Goal: Complete application form

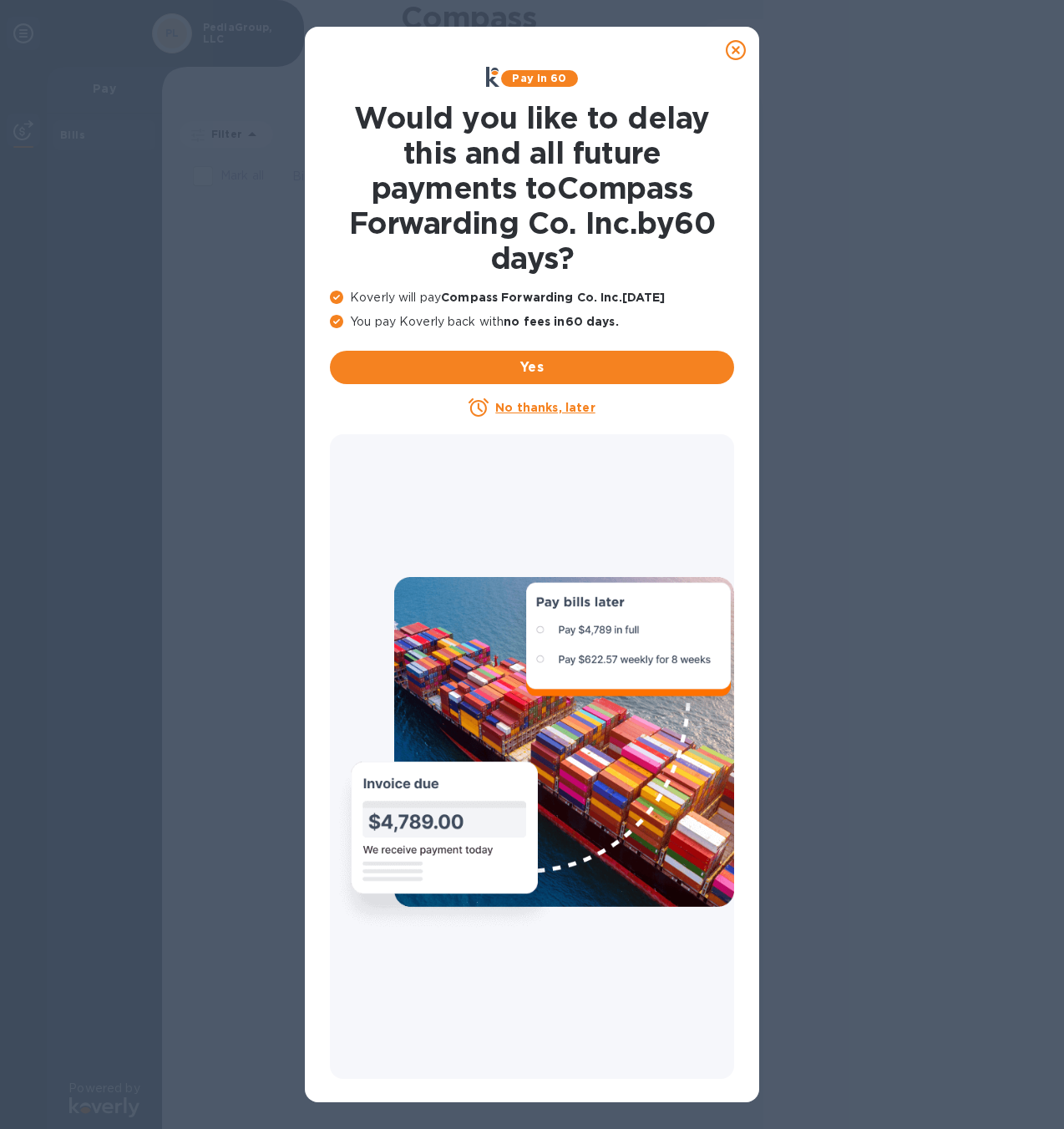
click at [551, 411] on u "No thanks, later" at bounding box center [545, 408] width 100 height 14
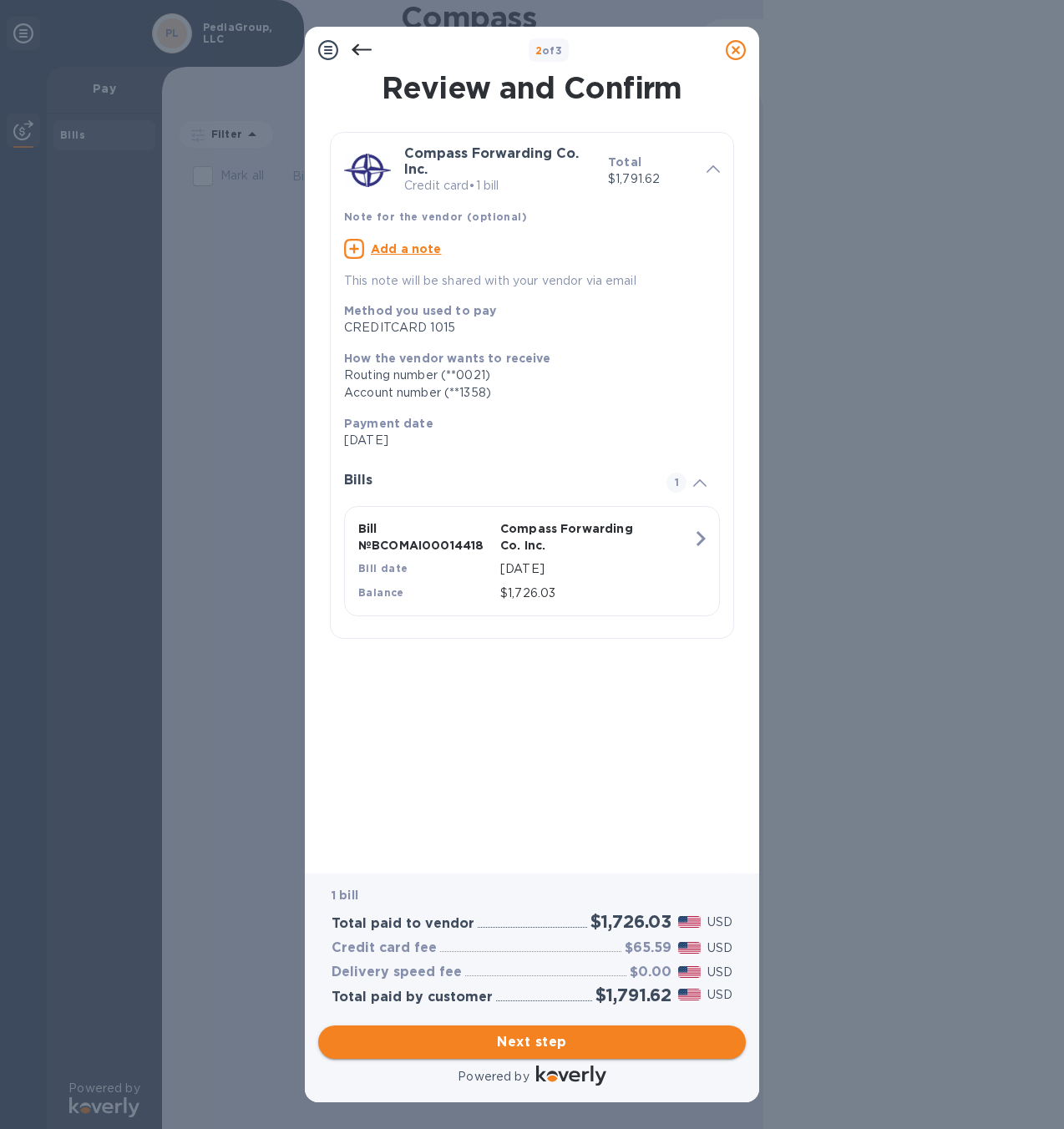
click at [634, 1040] on span "Next step" at bounding box center [532, 1042] width 401 height 20
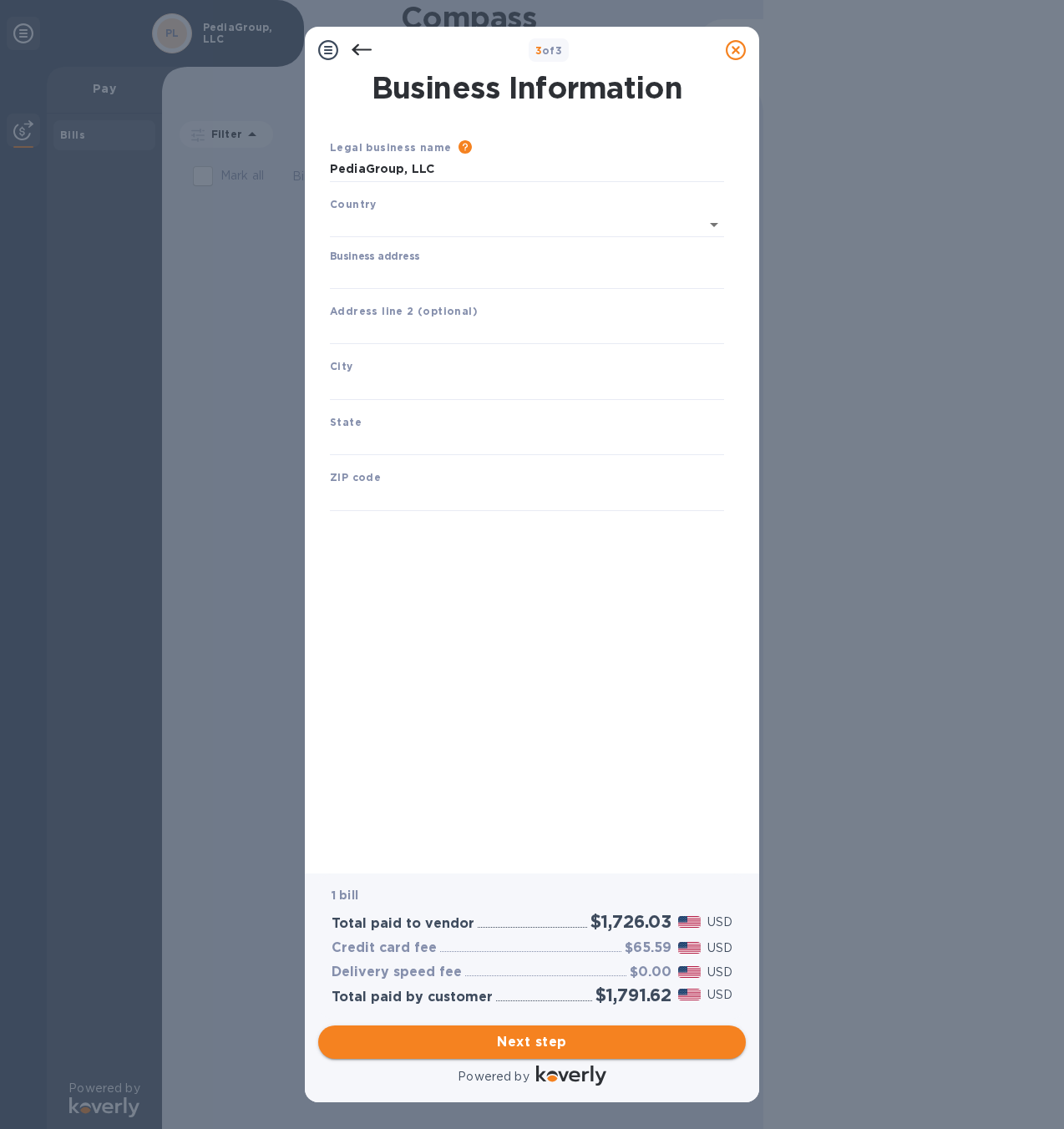
type input "[GEOGRAPHIC_DATA]"
click at [432, 264] on input "Business address" at bounding box center [527, 273] width 394 height 25
type input "[STREET_ADDRESS]"
click at [480, 336] on input "text" at bounding box center [527, 328] width 394 height 25
click at [459, 372] on input "text" at bounding box center [527, 383] width 394 height 25
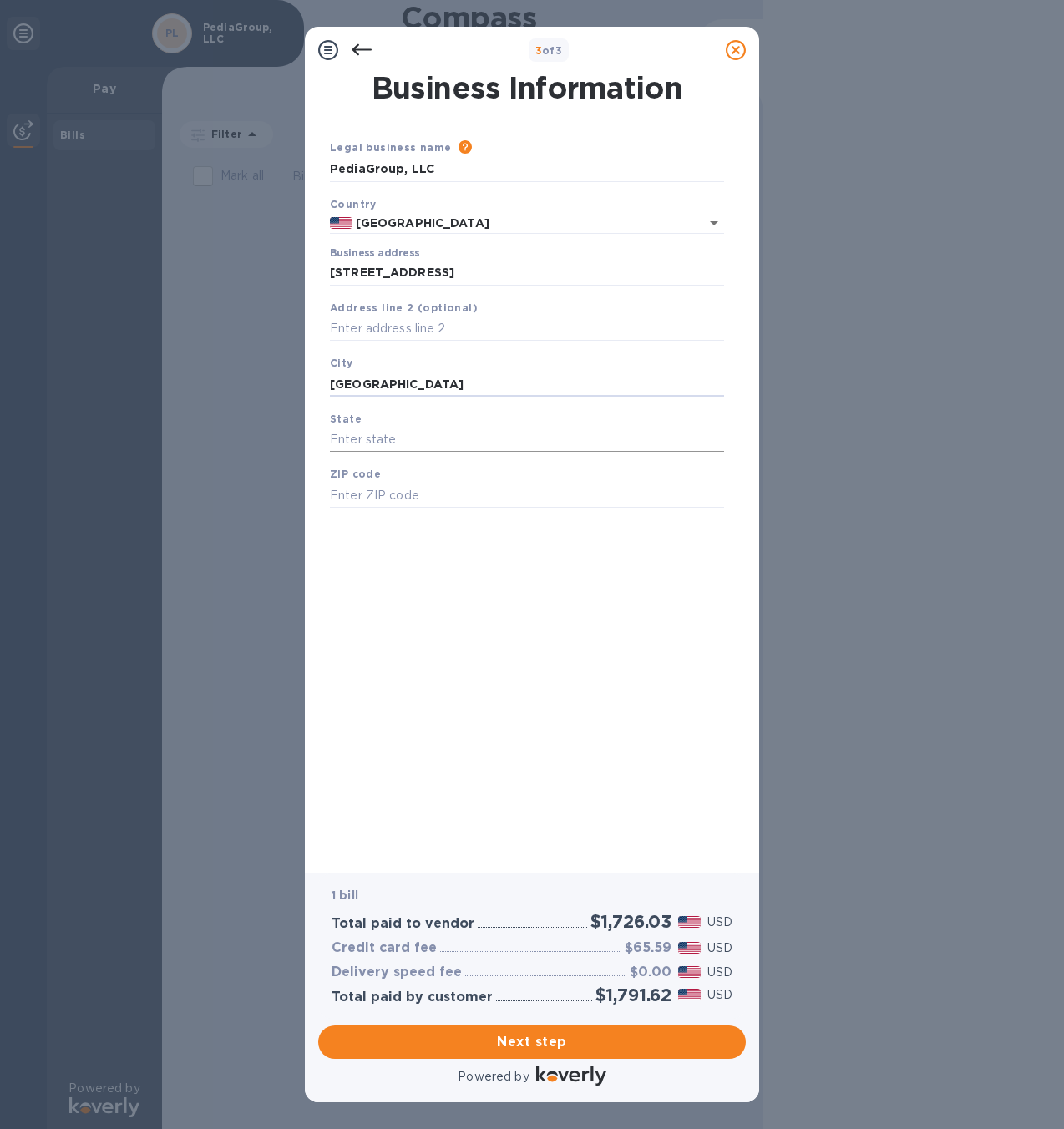
type input "[GEOGRAPHIC_DATA]"
click at [455, 431] on input "text" at bounding box center [527, 439] width 394 height 25
type input "[US_STATE]"
click at [432, 502] on input "text" at bounding box center [527, 494] width 394 height 25
type input "10977"
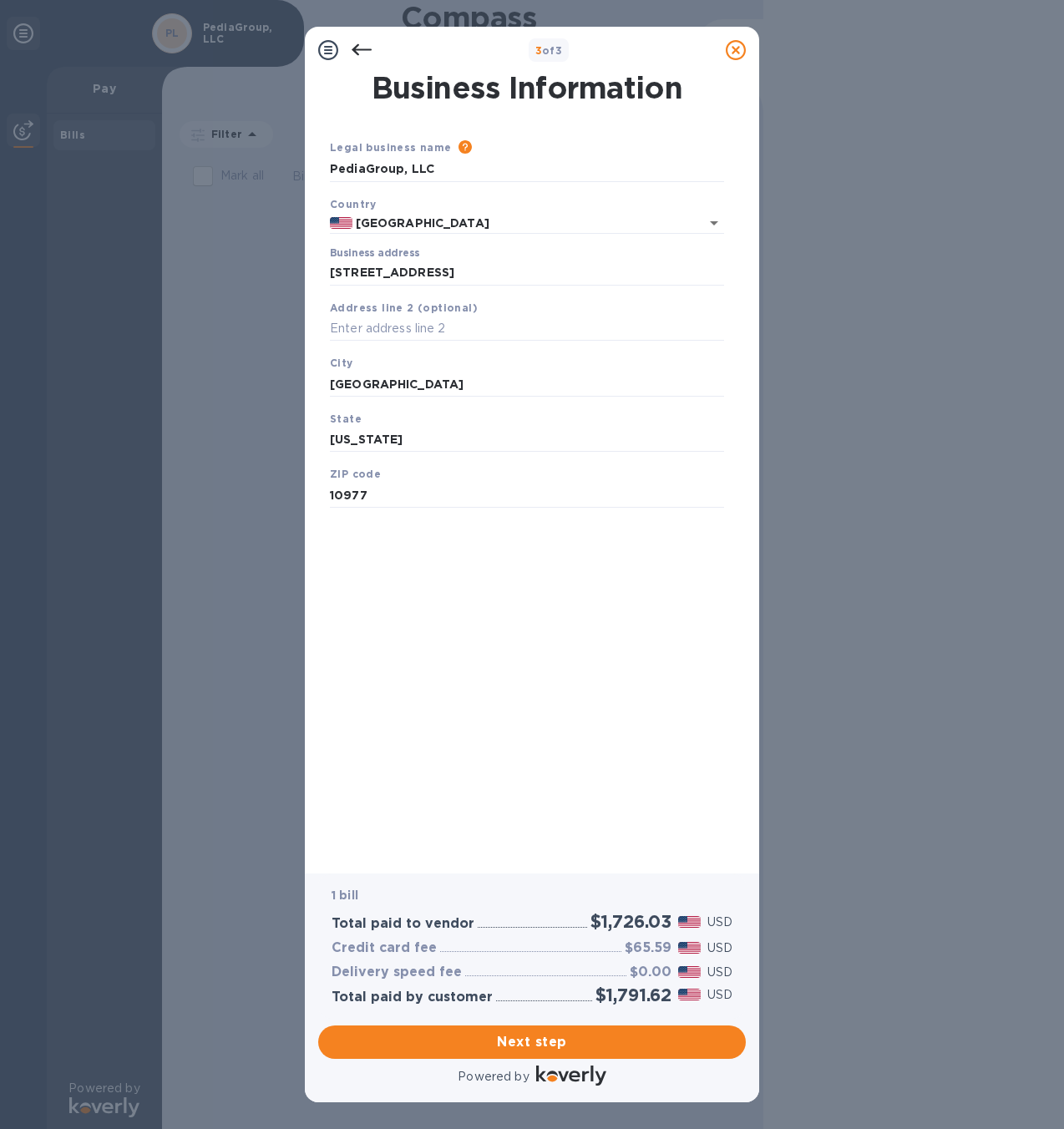
click at [452, 613] on div "Business Information Legal business name Please provide the legal name that app…" at bounding box center [532, 461] width 411 height 776
click at [579, 1034] on span "Next step" at bounding box center [532, 1042] width 401 height 20
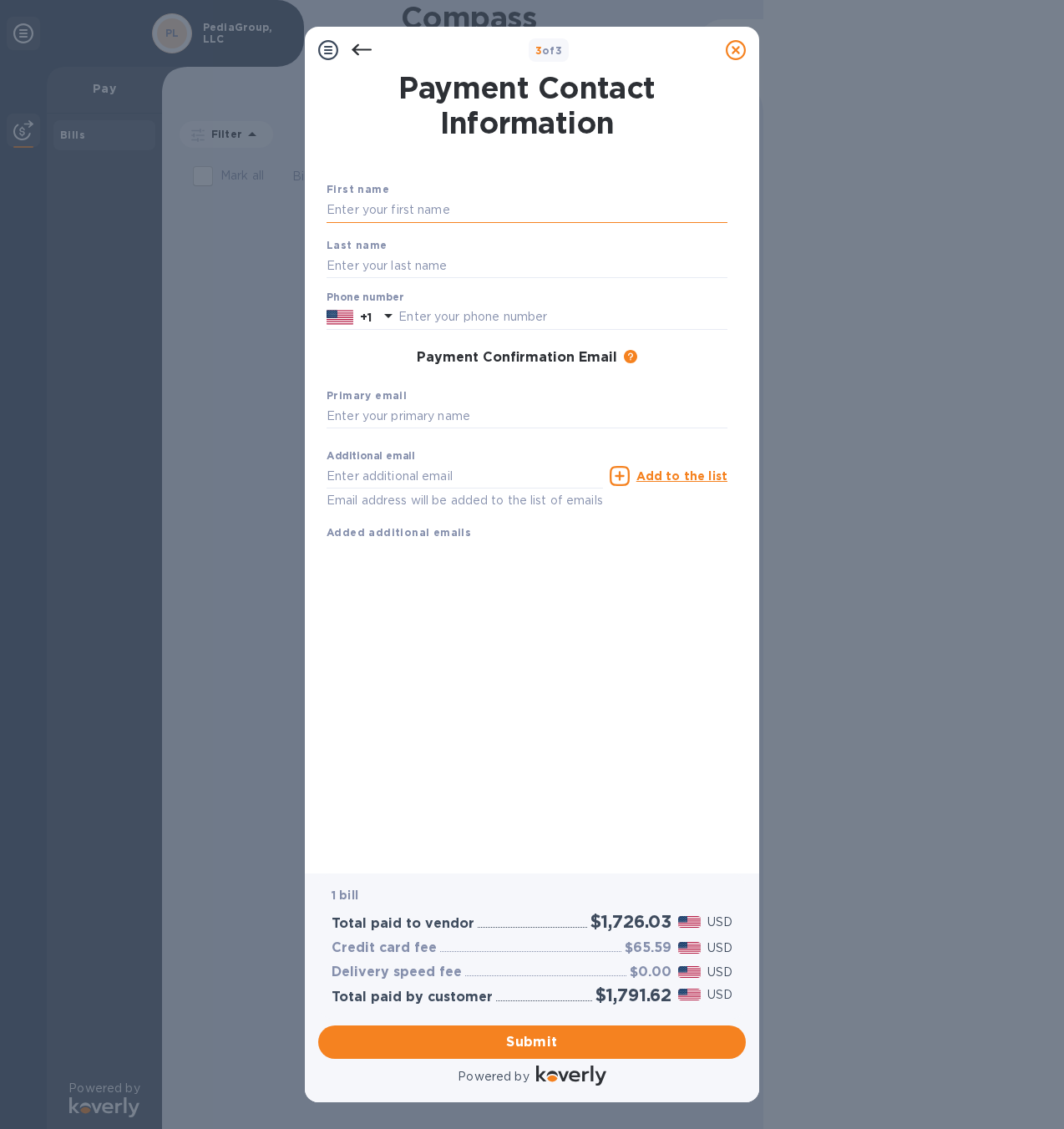
click at [493, 210] on input "text" at bounding box center [527, 210] width 401 height 25
type input "Zacary"
click at [501, 264] on input "text" at bounding box center [527, 265] width 401 height 25
type input "[PERSON_NAME]"
drag, startPoint x: 507, startPoint y: 296, endPoint x: 514, endPoint y: 302, distance: 9.2
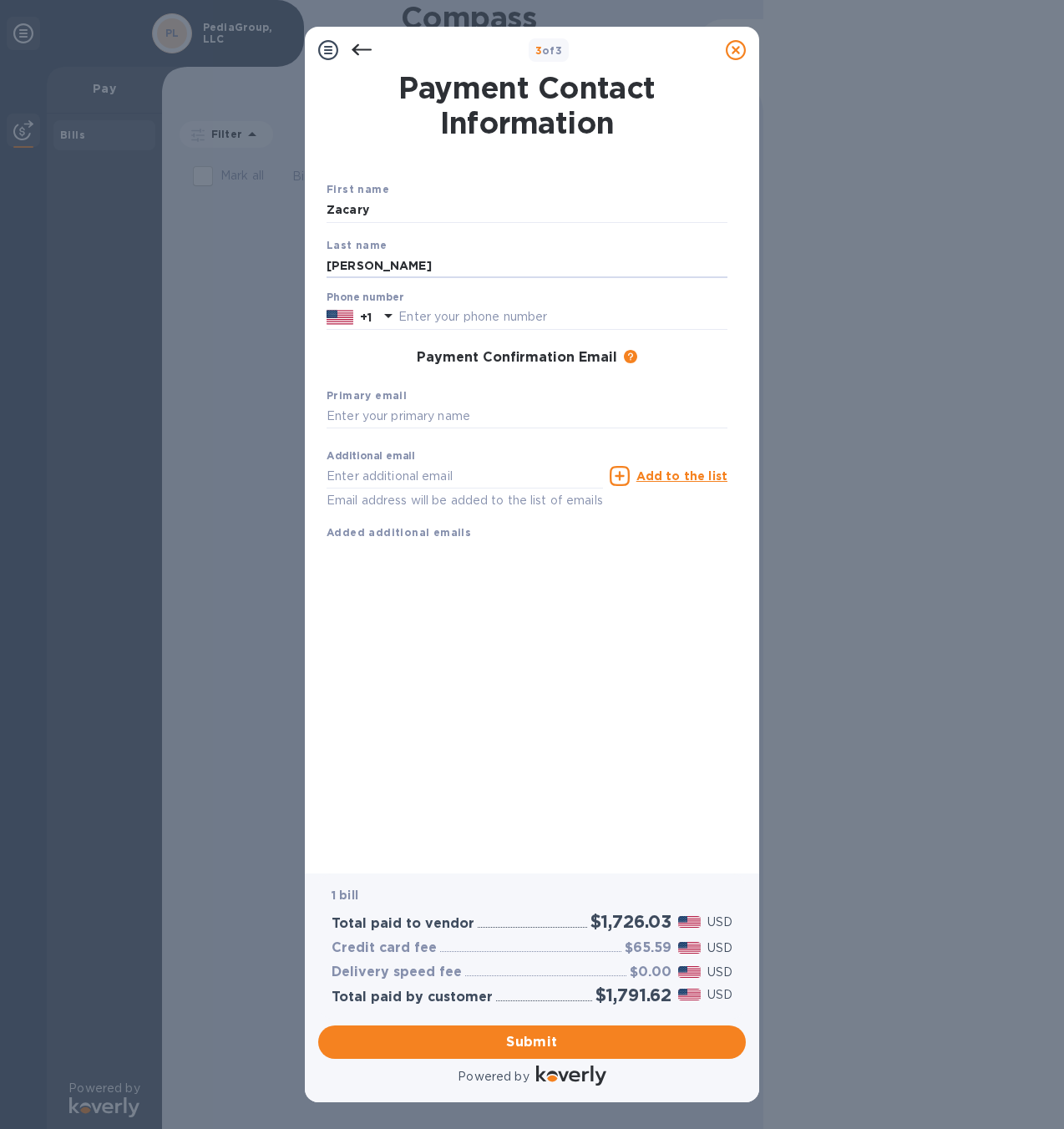
click at [507, 297] on div "Phone number +1" at bounding box center [527, 310] width 401 height 39
click at [518, 305] on input "text" at bounding box center [563, 317] width 329 height 25
type input "6466276817"
click at [483, 406] on input "text" at bounding box center [527, 416] width 401 height 25
click at [402, 423] on input "[EMAIL_ADDRESS][DOMAIN_NAME]" at bounding box center [527, 416] width 401 height 25
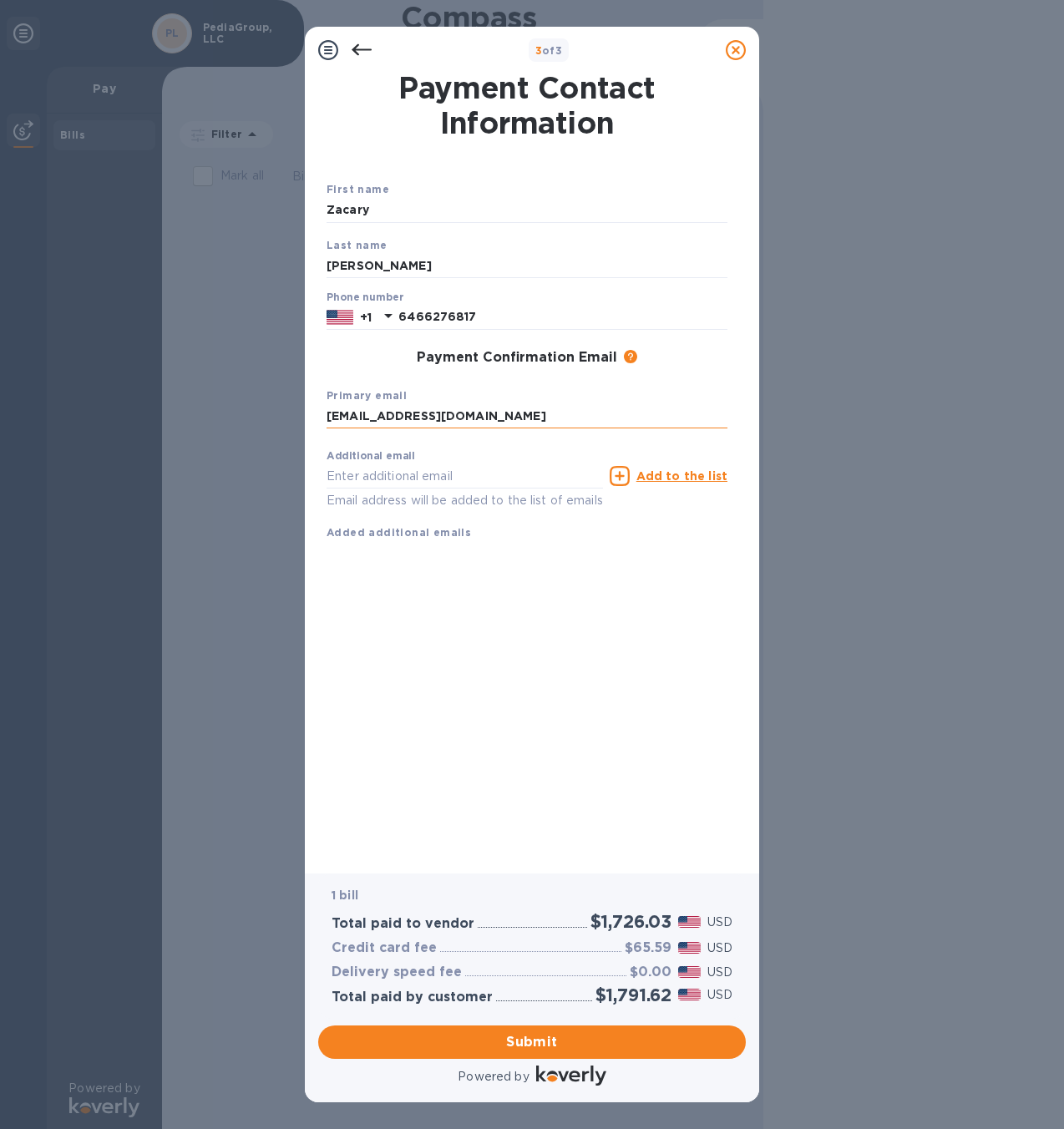
click at [402, 423] on input "[EMAIL_ADDRESS][DOMAIN_NAME]" at bounding box center [527, 416] width 401 height 25
type input "[EMAIL_ADDRESS][DOMAIN_NAME]"
click at [421, 472] on input "text" at bounding box center [464, 476] width 276 height 25
click at [528, 568] on div "First name [PERSON_NAME] Last name [PERSON_NAME] Phone number [PHONE_NUMBER] Pa…" at bounding box center [527, 374] width 401 height 388
click at [612, 1050] on span "Submit" at bounding box center [532, 1042] width 401 height 20
